Goal: Transaction & Acquisition: Book appointment/travel/reservation

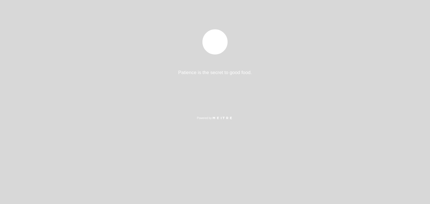
select select "es"
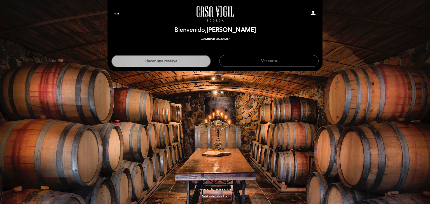
click at [162, 62] on button "Hacer una reserva" at bounding box center [160, 61] width 99 height 12
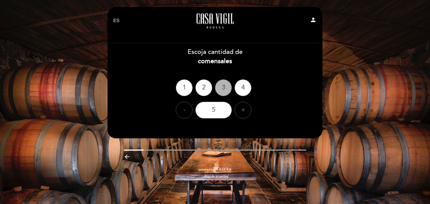
click at [220, 91] on div "3" at bounding box center [223, 87] width 17 height 17
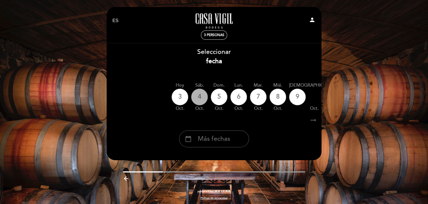
click at [200, 97] on div "4" at bounding box center [199, 97] width 17 height 17
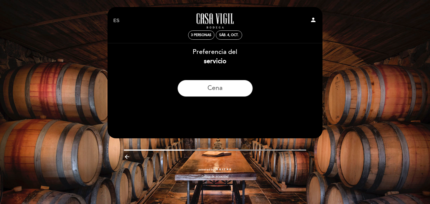
drag, startPoint x: 201, startPoint y: 89, endPoint x: 208, endPoint y: 103, distance: 16.4
click at [208, 103] on section "Preferencia del servicio Cena" at bounding box center [214, 74] width 207 height 63
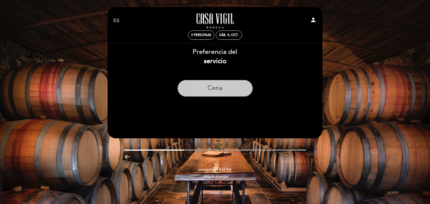
click at [199, 84] on button "Cena" at bounding box center [214, 88] width 75 height 17
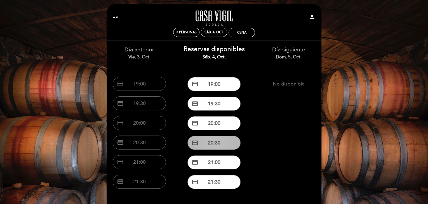
scroll to position [3, 0]
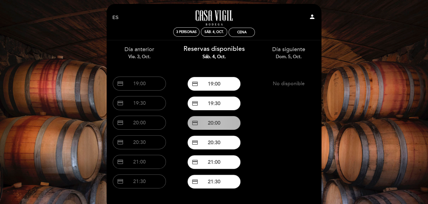
click at [201, 121] on button "credit_card 20:00" at bounding box center [213, 123] width 53 height 14
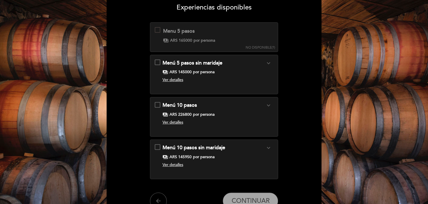
scroll to position [40, 0]
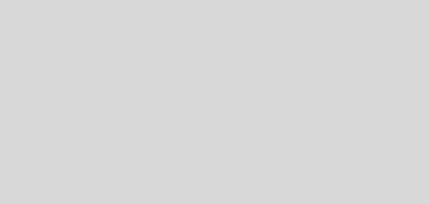
select select "es"
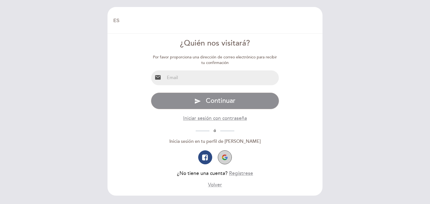
click at [223, 157] on img "button" at bounding box center [225, 158] width 6 height 6
